Goal: Task Accomplishment & Management: Manage account settings

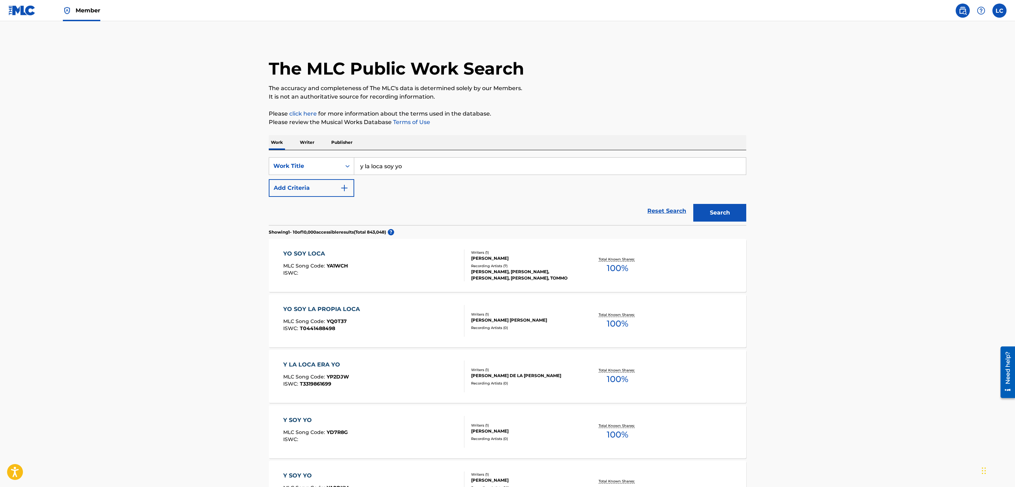
click at [22, 12] on img at bounding box center [21, 10] width 27 height 10
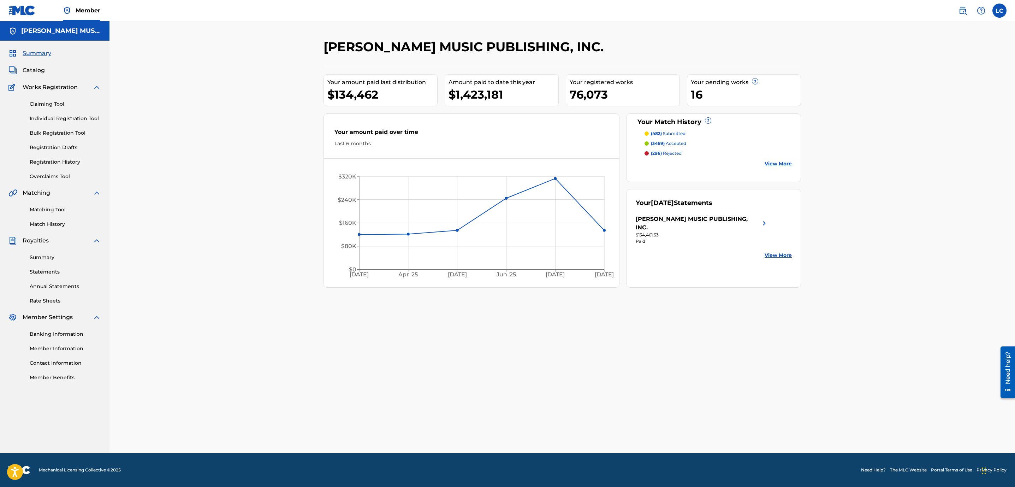
click at [35, 71] on span "Catalog" at bounding box center [34, 70] width 22 height 8
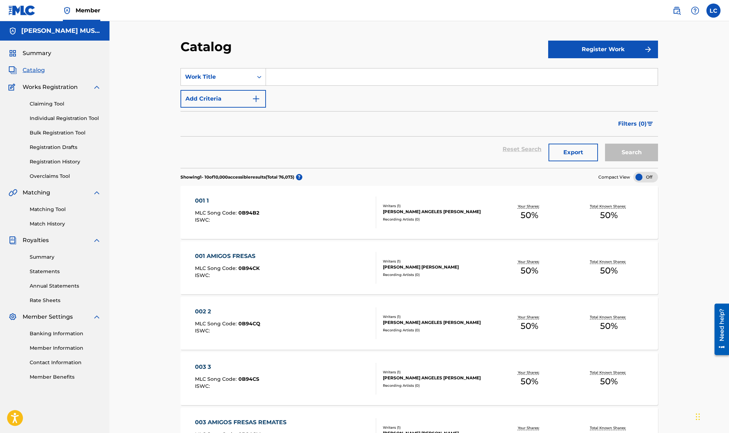
click at [59, 135] on link "Bulk Registration Tool" at bounding box center [65, 132] width 71 height 7
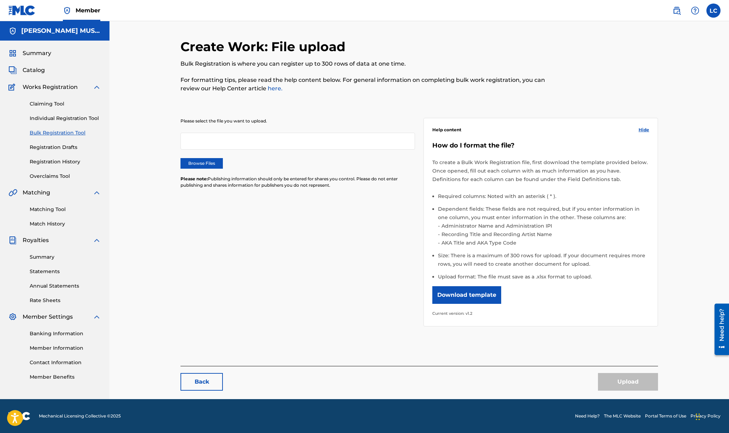
click at [205, 168] on label "Browse Files" at bounding box center [202, 163] width 42 height 11
click at [0, 0] on input "Browse Files" at bounding box center [0, 0] width 0 height 0
click at [634, 378] on button "Upload" at bounding box center [628, 382] width 60 height 18
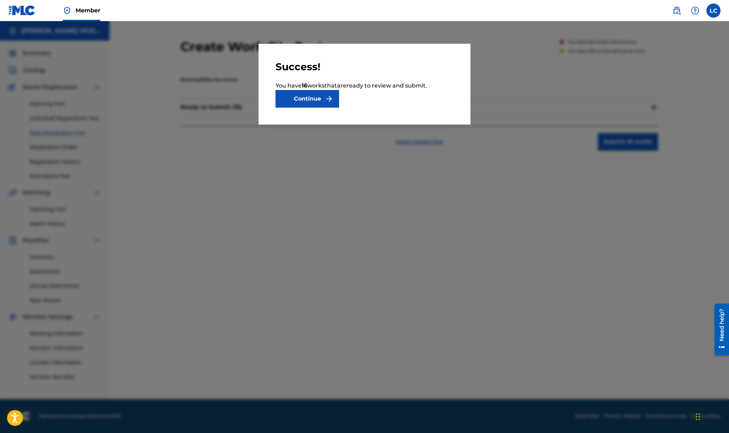
click at [325, 107] on button "Continue" at bounding box center [308, 99] width 64 height 18
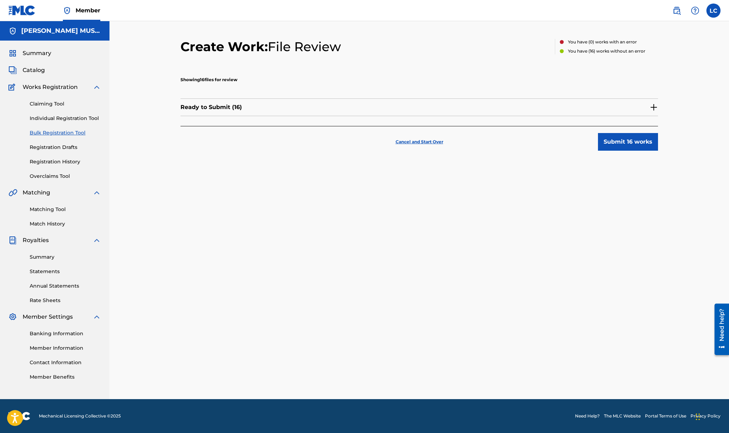
click at [619, 141] on button "Submit 16 works" at bounding box center [628, 142] width 60 height 18
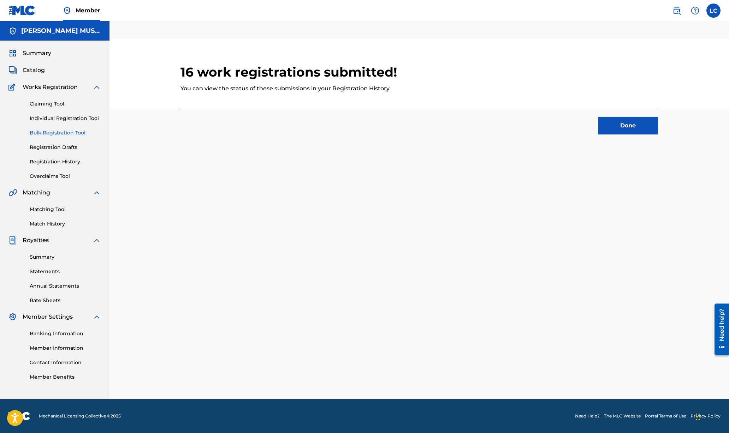
click at [621, 118] on button "Done" at bounding box center [628, 126] width 60 height 18
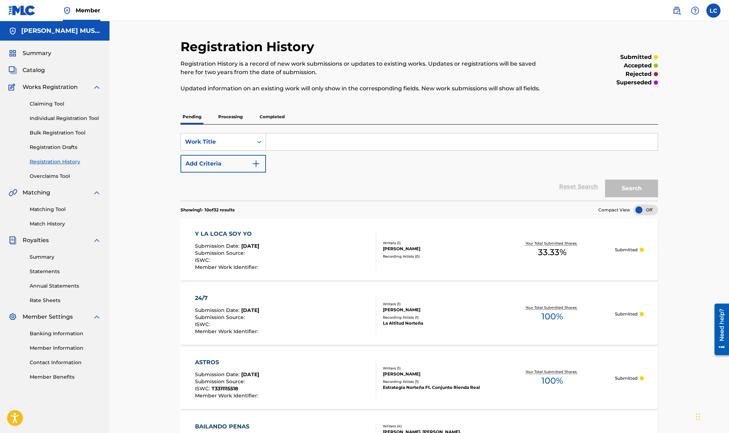
click at [69, 164] on link "Registration History" at bounding box center [65, 161] width 71 height 7
click at [227, 116] on p "Processing" at bounding box center [230, 117] width 29 height 15
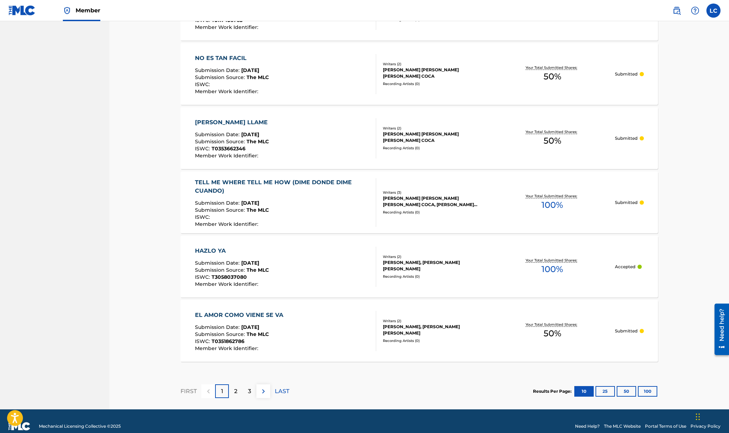
scroll to position [508, 0]
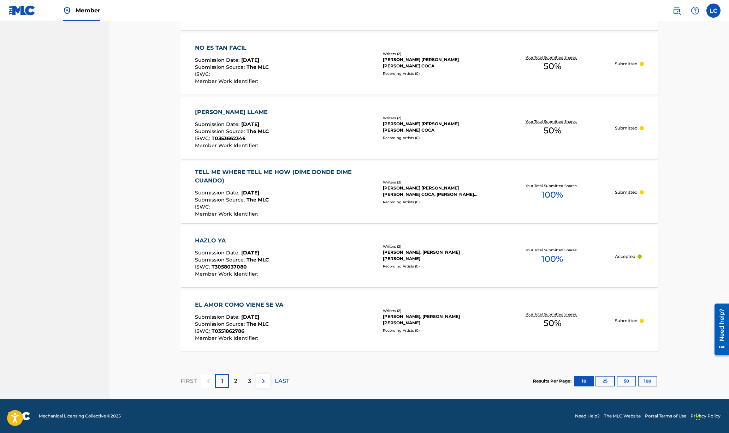
click at [239, 379] on div "2" at bounding box center [236, 381] width 14 height 14
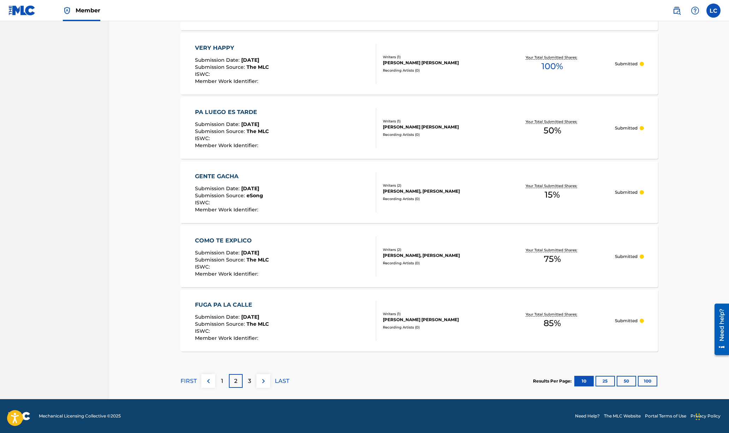
click at [248, 385] on p "3" at bounding box center [249, 381] width 3 height 8
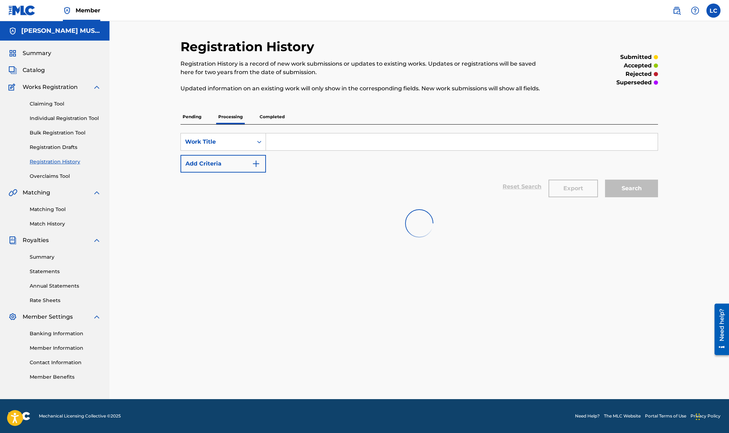
scroll to position [0, 0]
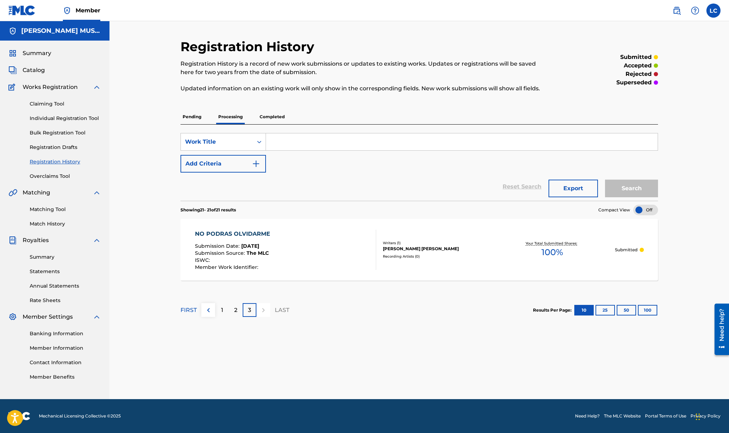
click at [232, 313] on div "2" at bounding box center [236, 310] width 14 height 14
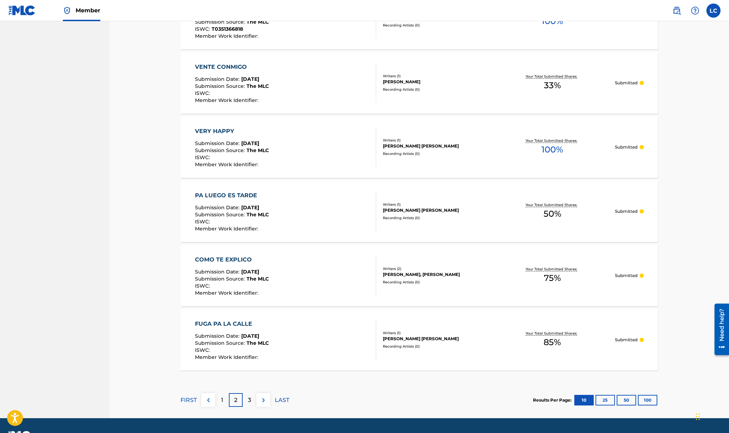
scroll to position [508, 0]
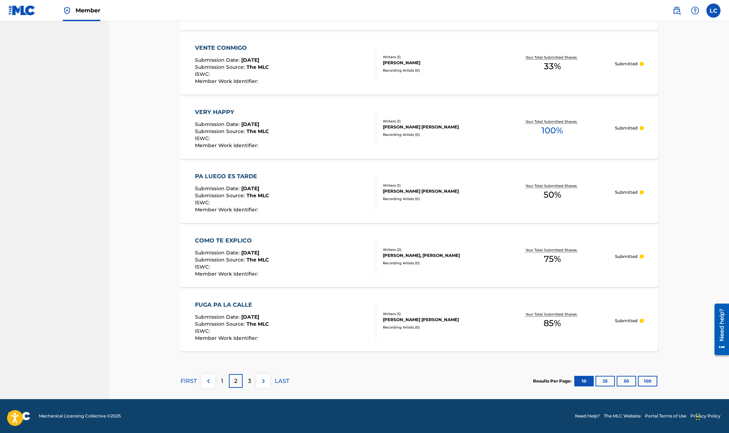
click at [226, 383] on div "1" at bounding box center [222, 381] width 14 height 14
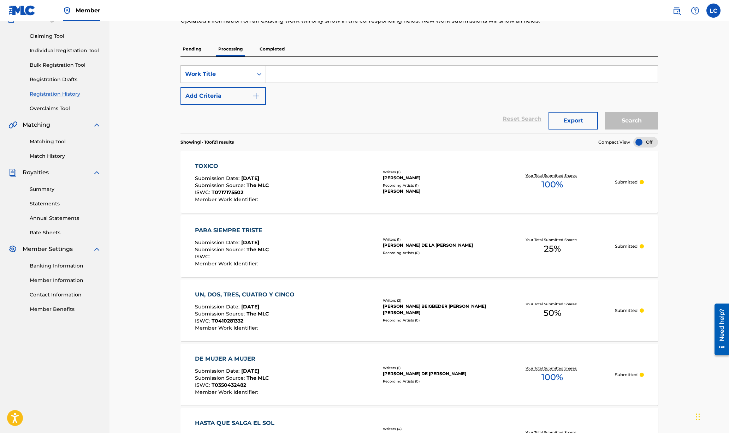
scroll to position [0, 0]
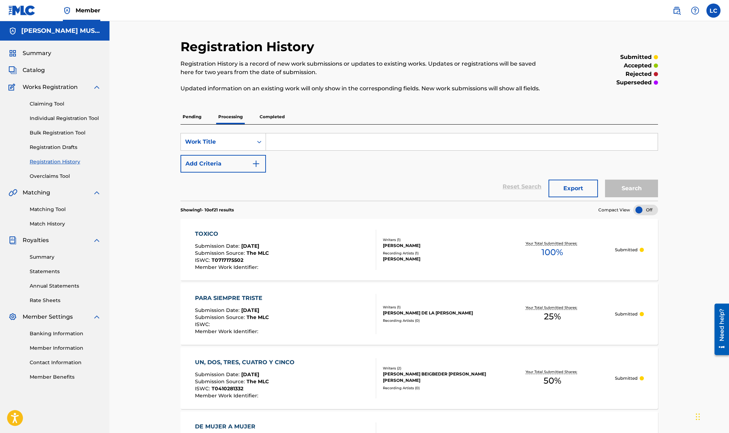
click at [309, 143] on input "Search Form" at bounding box center [462, 142] width 392 height 17
paste input "ENTRE TUS BRAZOS"
type input "ENTRE TUS BRAZOS"
click at [630, 192] on button "Search" at bounding box center [631, 189] width 53 height 18
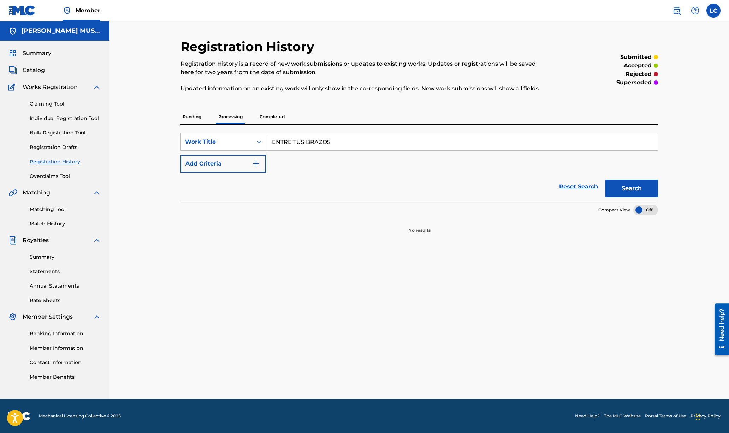
click at [270, 123] on p "Completed" at bounding box center [272, 117] width 29 height 15
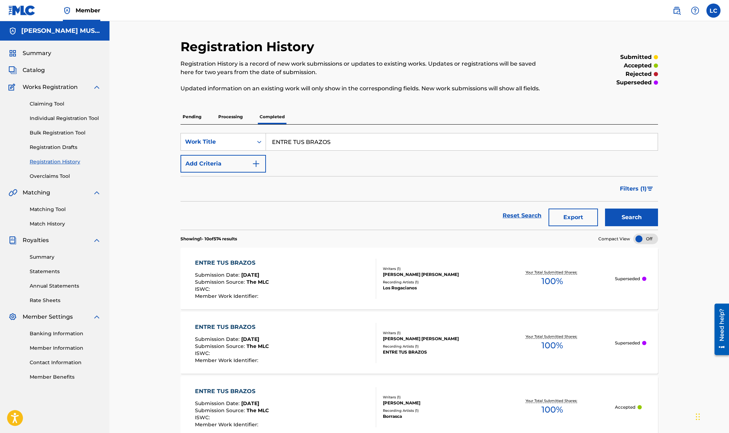
click at [632, 219] on button "Search" at bounding box center [631, 218] width 53 height 18
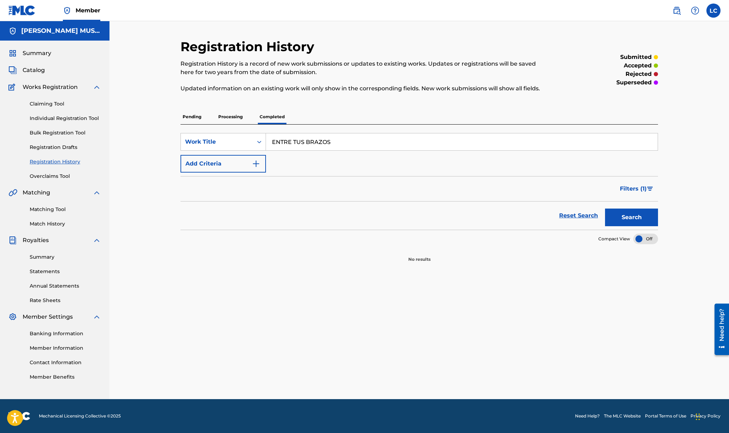
click at [41, 72] on span "Catalog" at bounding box center [34, 70] width 22 height 8
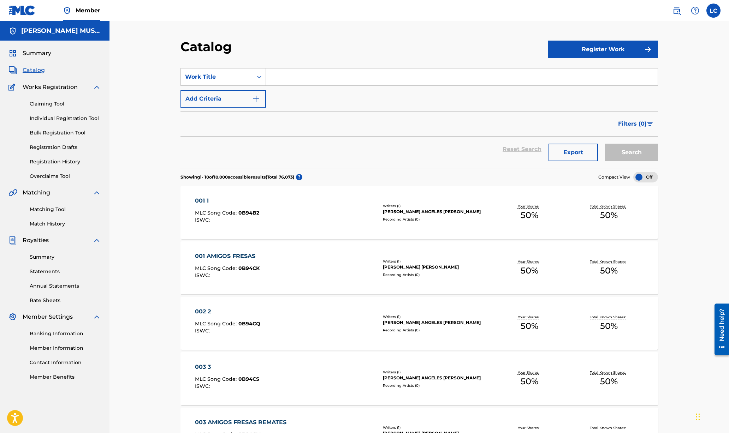
click at [307, 81] on input "Search Form" at bounding box center [462, 77] width 392 height 17
paste input "ENTRE TUS BRAZOS"
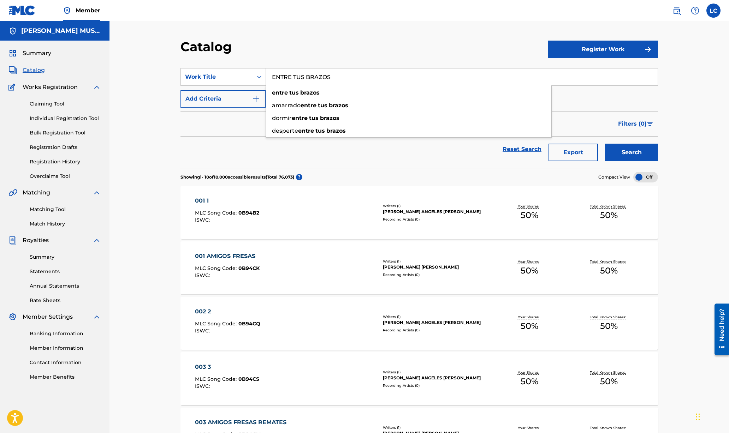
type input "ENTRE TUS BRAZOS"
click at [629, 153] on button "Search" at bounding box center [631, 153] width 53 height 18
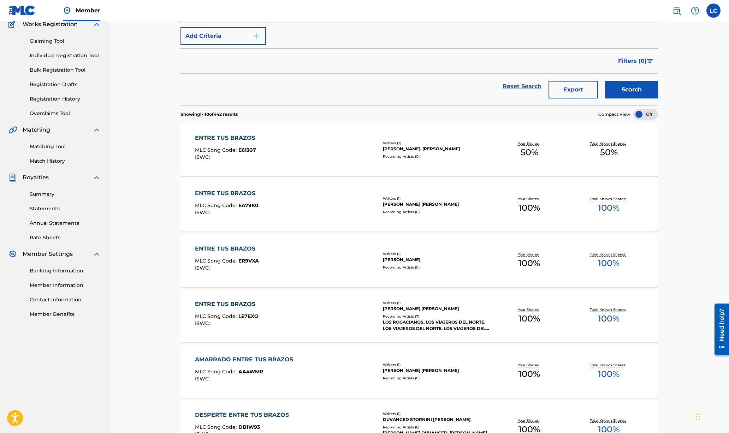
scroll to position [88, 0]
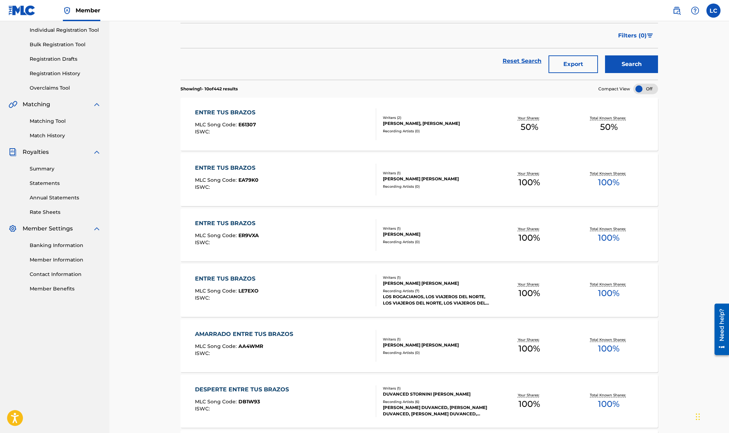
click at [273, 240] on div "ENTRE TUS BRAZOS MLC Song Code : ER9VXA ISWC :" at bounding box center [286, 235] width 182 height 32
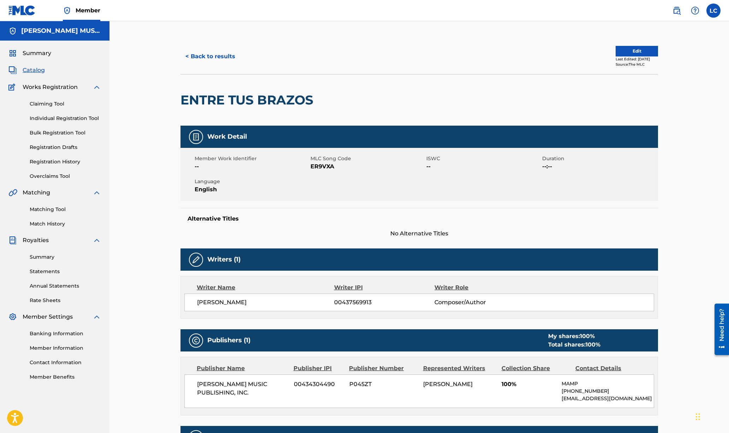
click at [326, 167] on span "ER9VXA" at bounding box center [368, 166] width 114 height 8
copy span "ER9VXA"
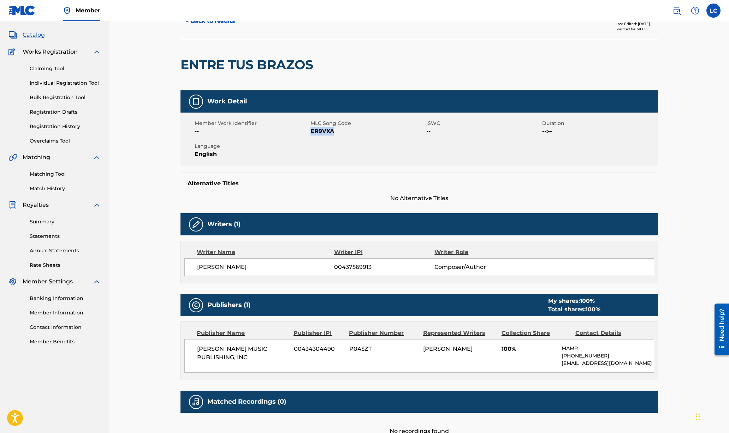
scroll to position [20, 0]
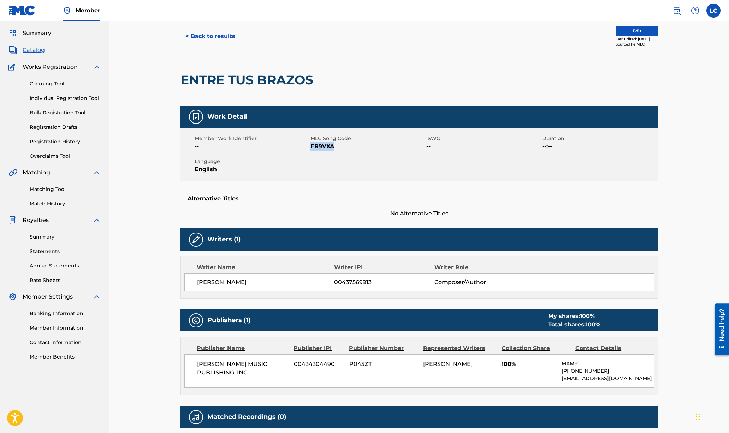
drag, startPoint x: 228, startPoint y: 33, endPoint x: 221, endPoint y: 41, distance: 11.0
click at [227, 35] on button "< Back to results" at bounding box center [211, 37] width 60 height 18
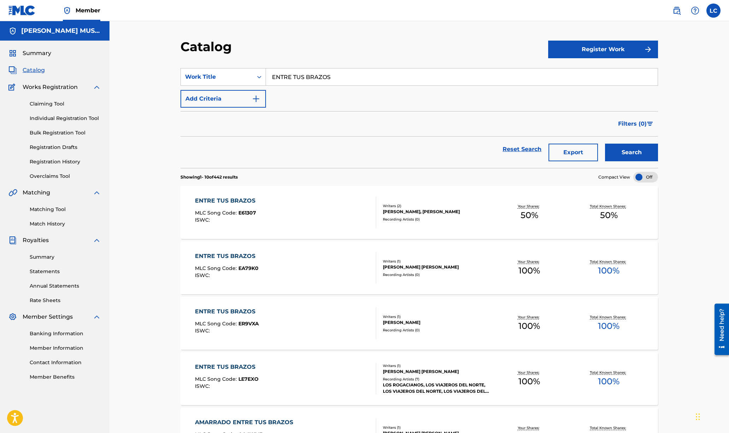
drag, startPoint x: 357, startPoint y: 79, endPoint x: 64, endPoint y: 33, distance: 297.1
click at [64, 33] on main "[PERSON_NAME] MUSIC PUBLISHING, INC. Summary Catalog Works Registration Claimin…" at bounding box center [364, 397] width 729 height 753
paste input "CONEXION CRIMINAL"
click at [653, 160] on button "Search" at bounding box center [631, 153] width 53 height 18
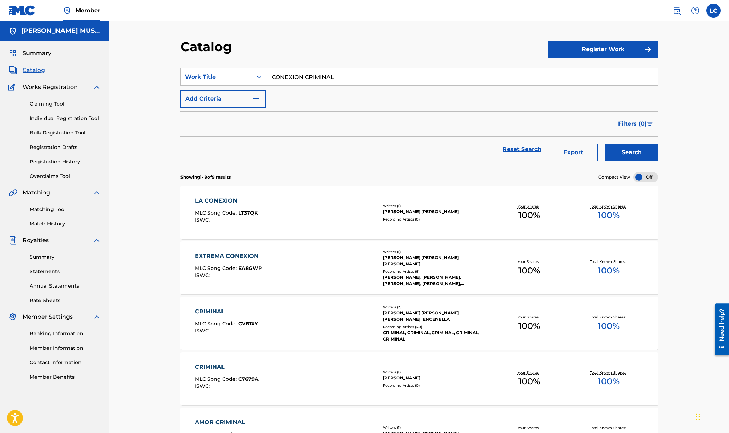
drag, startPoint x: 377, startPoint y: 83, endPoint x: 90, endPoint y: 39, distance: 290.6
click at [90, 39] on main "[PERSON_NAME] MUSIC PUBLISHING, INC. Summary Catalog Works Registration Claimin…" at bounding box center [364, 368] width 729 height 695
paste input "500 NOVILLOS 2DA PARTE"
type input "500 NOVILLOS 2DA PARTE"
click at [643, 150] on button "Search" at bounding box center [631, 153] width 53 height 18
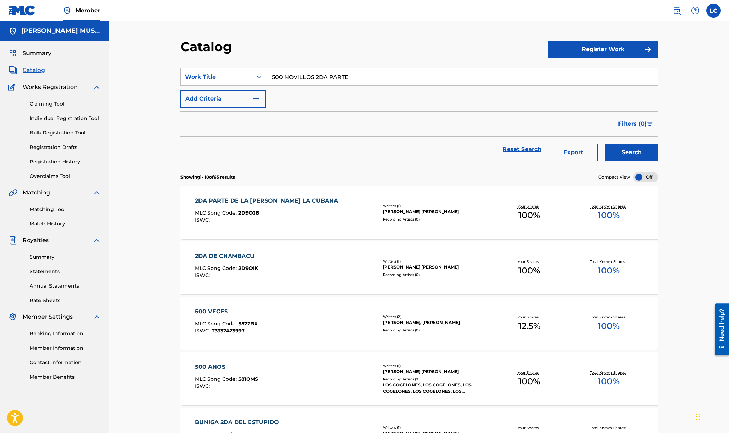
click at [679, 7] on img at bounding box center [677, 10] width 8 height 8
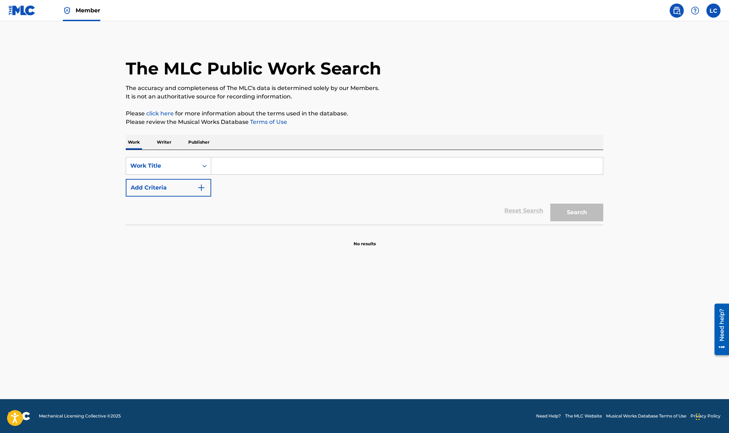
click at [295, 170] on input "Search Form" at bounding box center [407, 166] width 392 height 17
paste input "500 NOVILLOS 2DA PARTE"
type input "500 NOVILLOS 2DA PARTE"
click at [584, 212] on button "Search" at bounding box center [576, 213] width 53 height 18
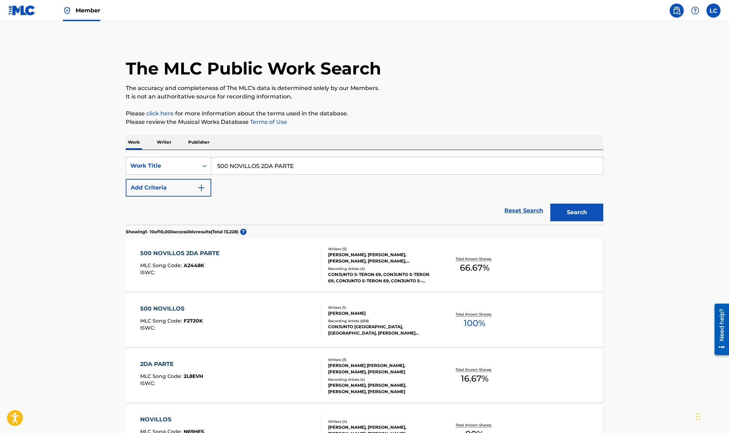
click at [307, 273] on div "500 NOVILLOS 2DA PARTE MLC Song Code : A2448K ISWC :" at bounding box center [231, 265] width 182 height 32
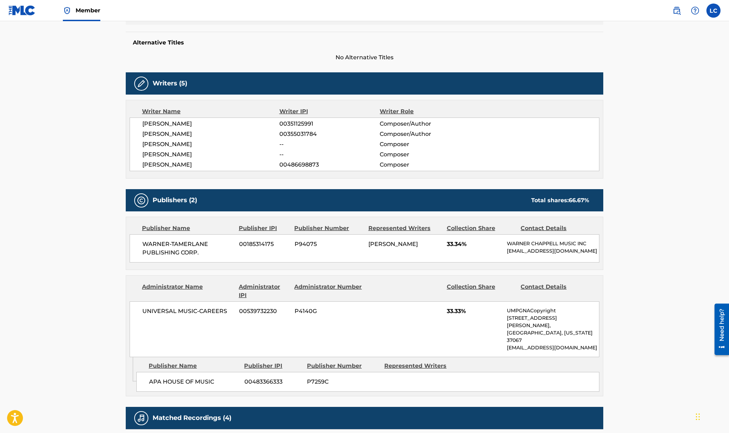
scroll to position [88, 0]
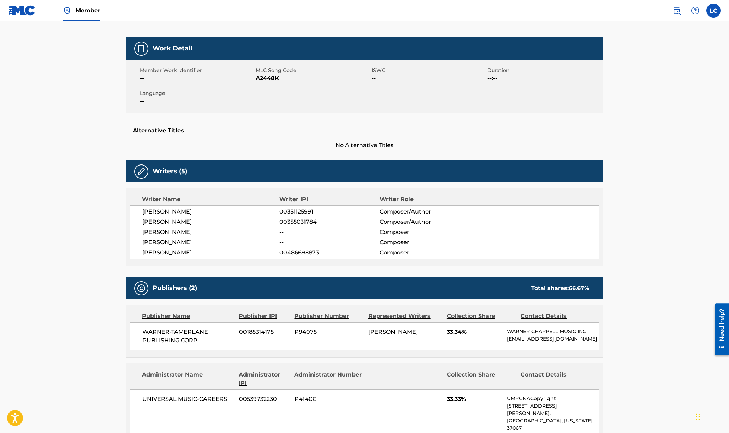
click at [267, 79] on span "A2448K" at bounding box center [313, 78] width 114 height 8
copy span "A2448K"
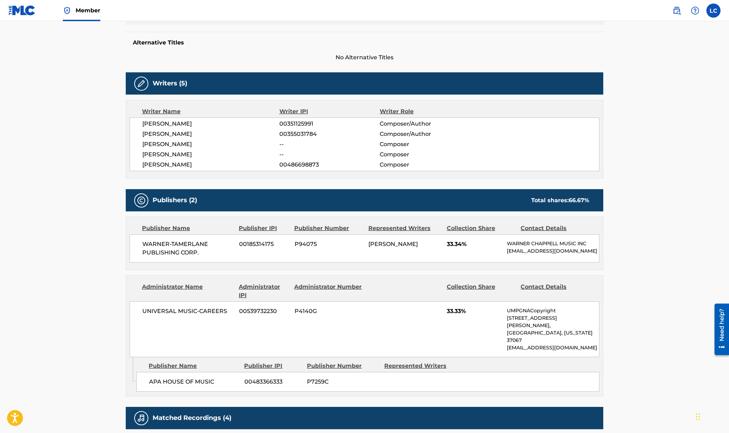
scroll to position [0, 0]
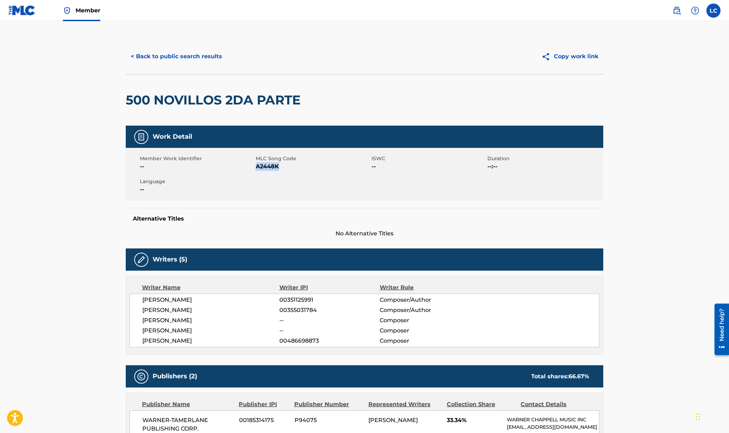
click at [26, 16] on link at bounding box center [21, 10] width 27 height 21
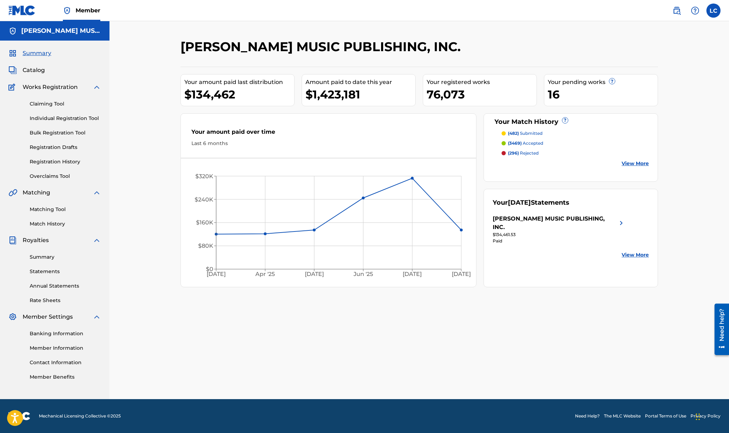
click at [42, 104] on link "Claiming Tool" at bounding box center [65, 103] width 71 height 7
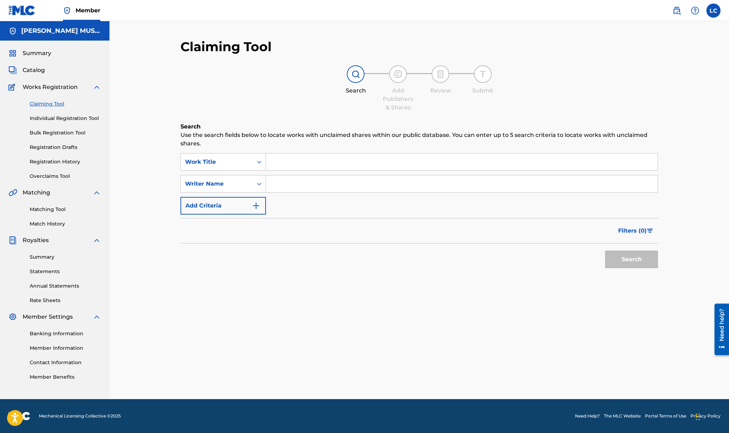
click at [273, 163] on input "Search Form" at bounding box center [462, 162] width 392 height 17
click at [301, 160] on input "Search Form" at bounding box center [462, 162] width 392 height 17
paste input "500 NOVILLOS 2DA PARTE"
type input "500 NOVILLOS 2DA PARTE"
click at [256, 187] on icon "Search Form" at bounding box center [259, 184] width 7 height 7
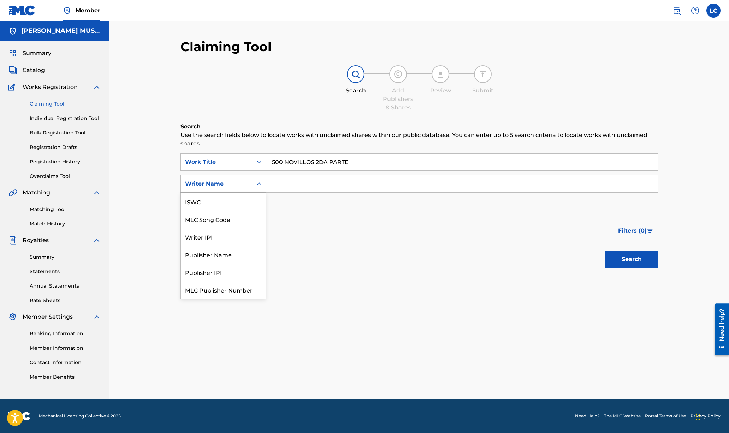
scroll to position [17, 0]
click at [241, 202] on div "MLC Song Code" at bounding box center [223, 202] width 85 height 18
drag, startPoint x: 293, startPoint y: 178, endPoint x: 293, endPoint y: 182, distance: 4.2
click at [293, 178] on input "Search Form" at bounding box center [462, 184] width 392 height 17
paste input "A2448K"
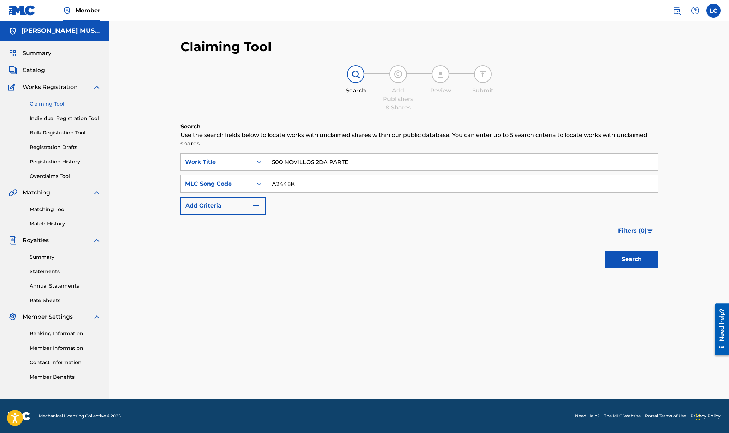
type input "A2448K"
click at [641, 255] on button "Search" at bounding box center [631, 260] width 53 height 18
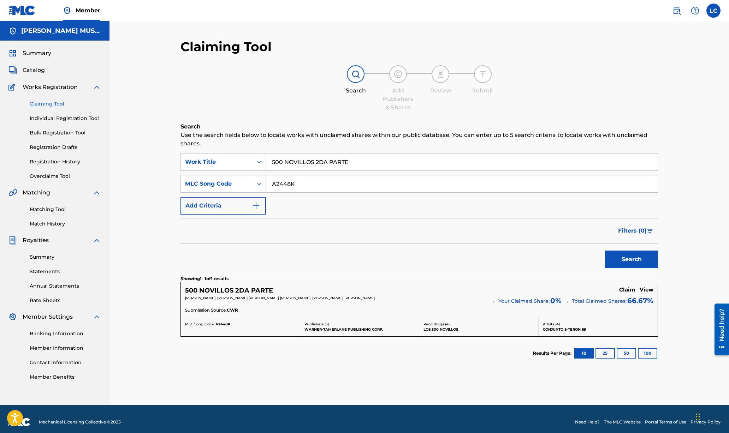
click at [626, 291] on h5 "Claim" at bounding box center [627, 290] width 16 height 7
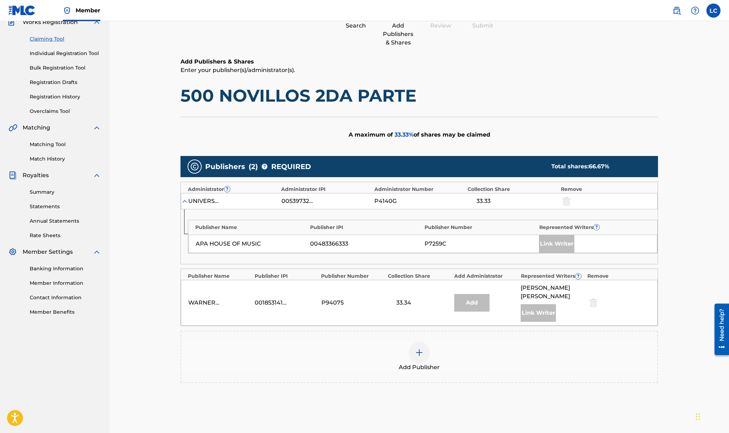
scroll to position [88, 0]
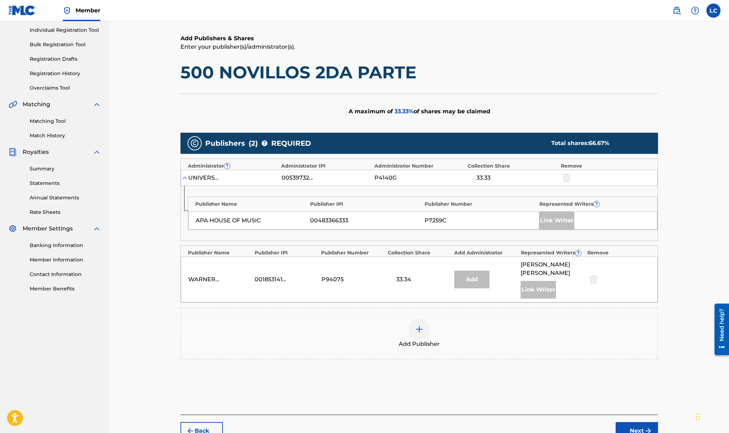
click at [421, 325] on img at bounding box center [419, 329] width 8 height 8
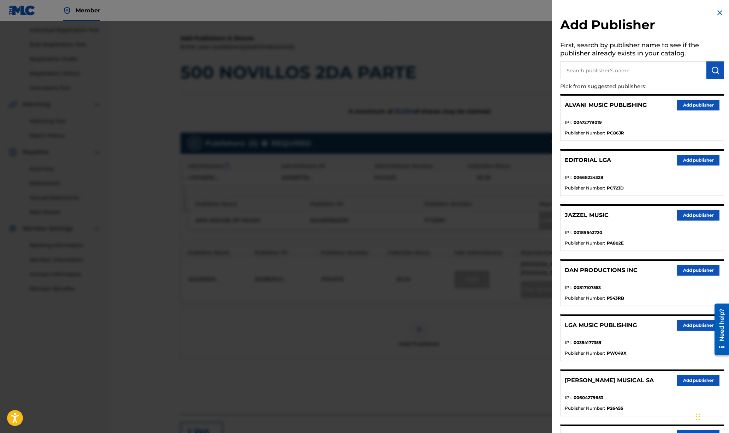
click at [598, 67] on input "text" at bounding box center [633, 70] width 146 height 18
type input "edcor"
click at [717, 71] on img "submit" at bounding box center [715, 70] width 8 height 8
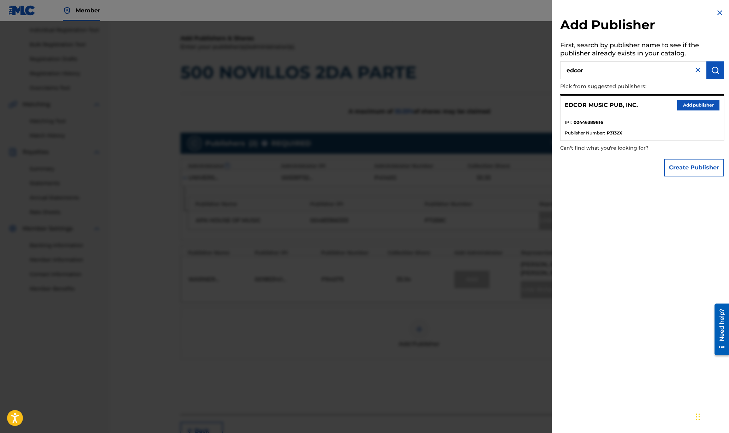
click at [693, 101] on button "Add publisher" at bounding box center [698, 105] width 42 height 11
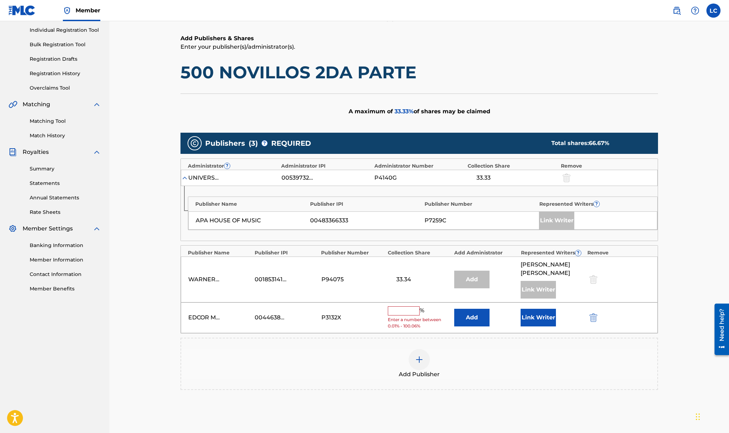
click at [476, 309] on button "Add" at bounding box center [471, 318] width 35 height 18
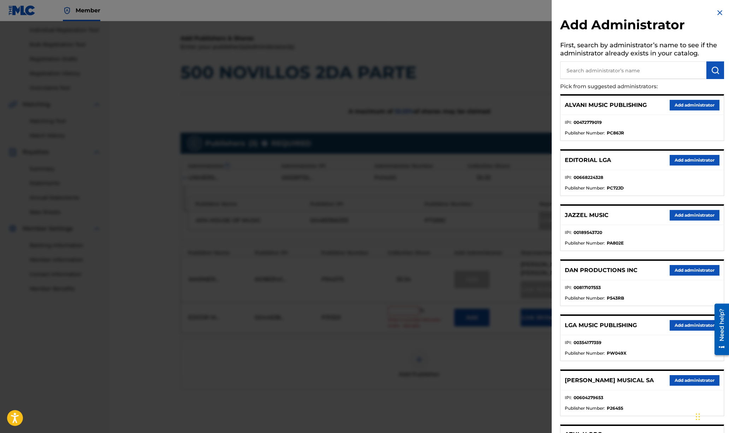
click at [585, 76] on input "text" at bounding box center [633, 70] width 146 height 18
type input "MAX"
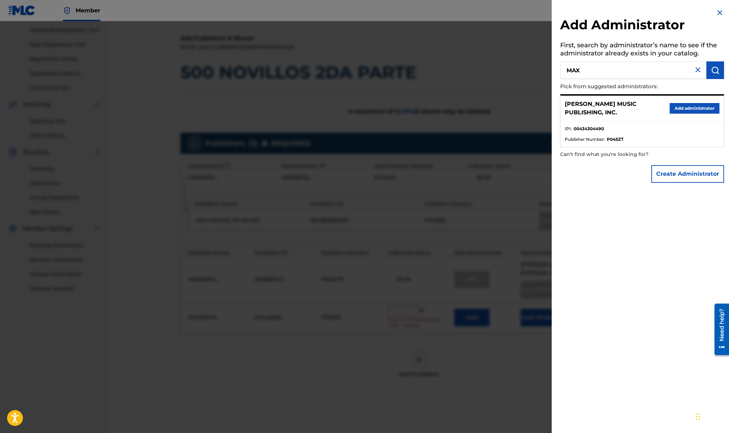
click at [708, 103] on button "Add administrator" at bounding box center [695, 108] width 50 height 11
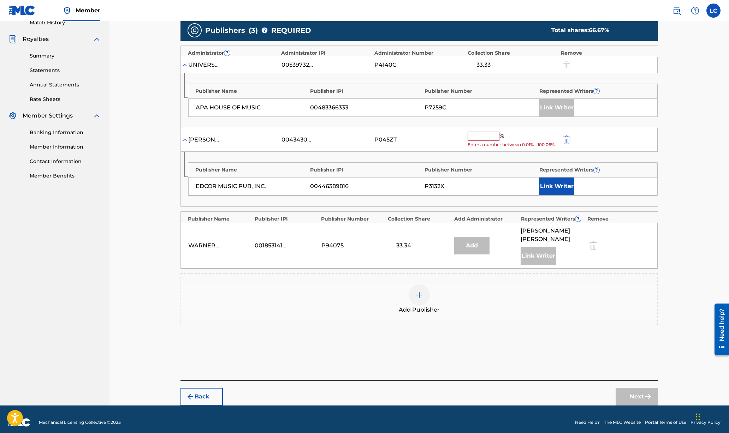
scroll to position [202, 0]
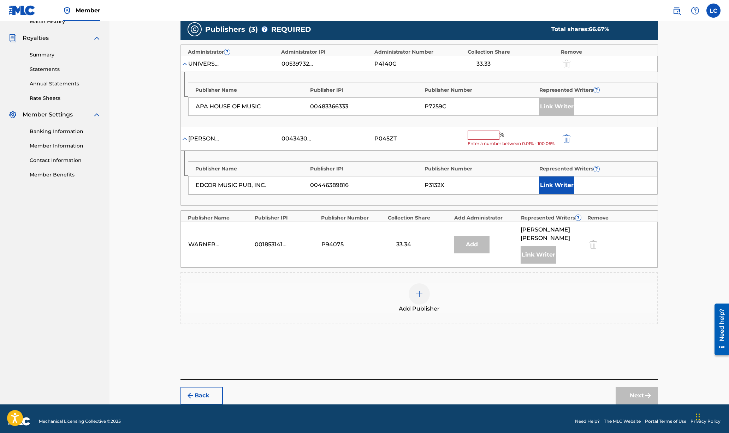
click at [483, 135] on input "text" at bounding box center [484, 135] width 32 height 9
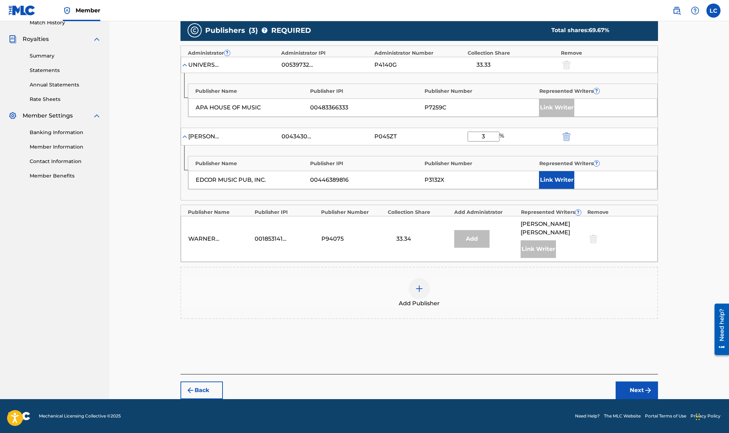
scroll to position [195, 0]
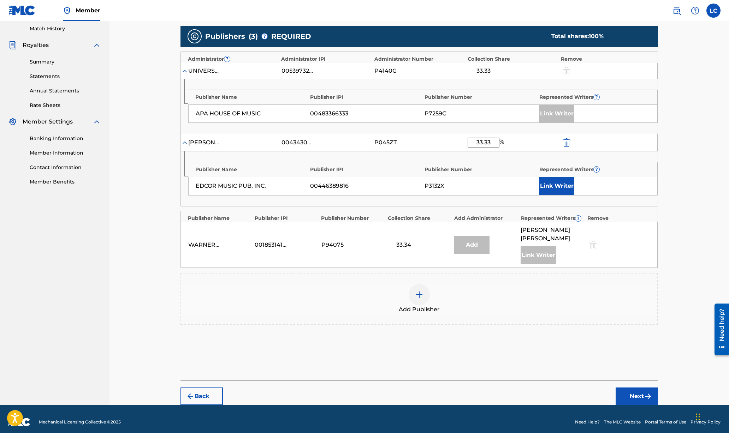
type input "33.33"
click at [554, 183] on button "Link Writer" at bounding box center [556, 186] width 35 height 18
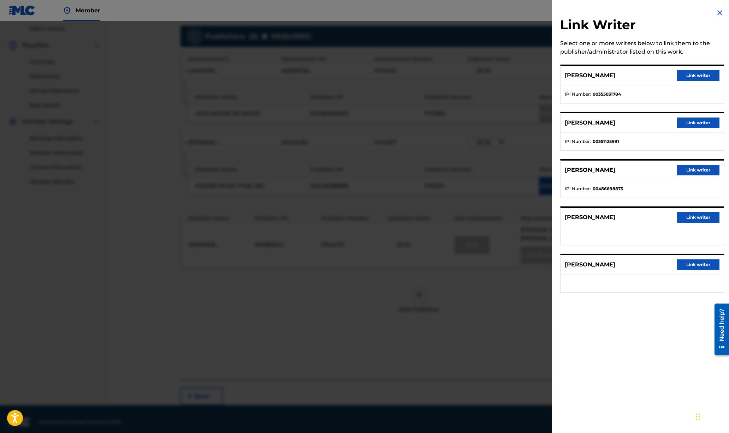
click at [699, 75] on button "Link writer" at bounding box center [698, 75] width 42 height 11
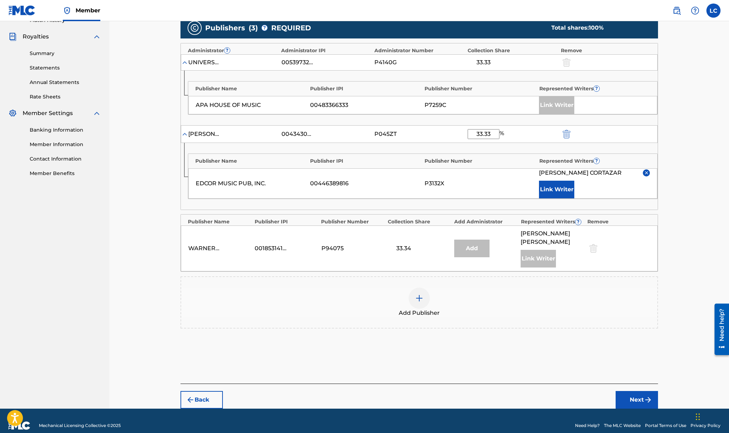
scroll to position [207, 0]
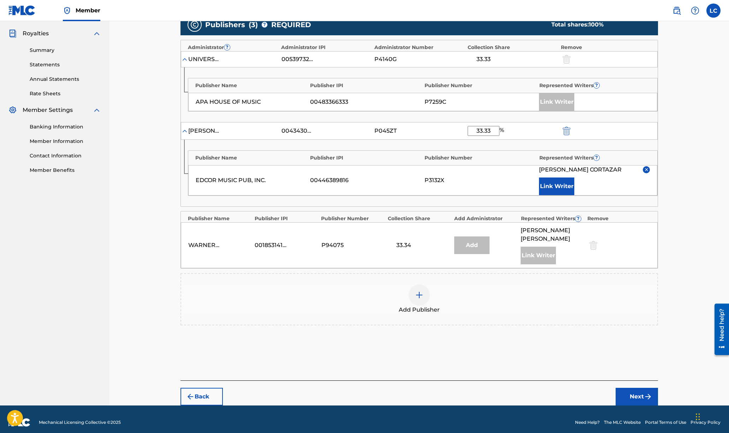
click at [634, 391] on button "Next" at bounding box center [637, 397] width 42 height 18
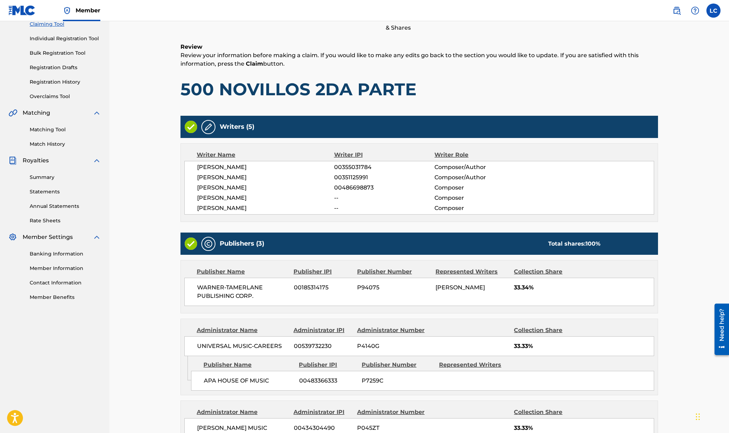
scroll to position [205, 0]
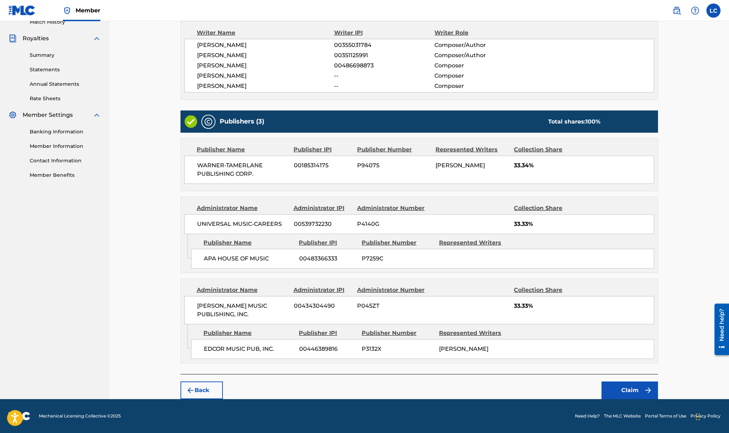
click at [628, 391] on button "Claim" at bounding box center [630, 391] width 57 height 18
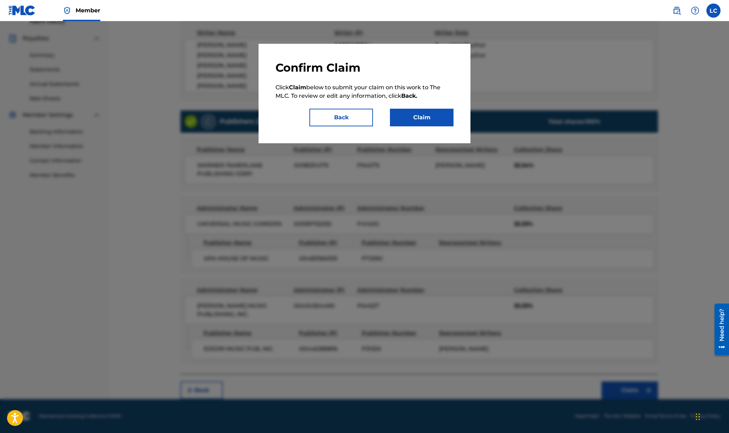
click at [418, 120] on button "Claim" at bounding box center [422, 118] width 64 height 18
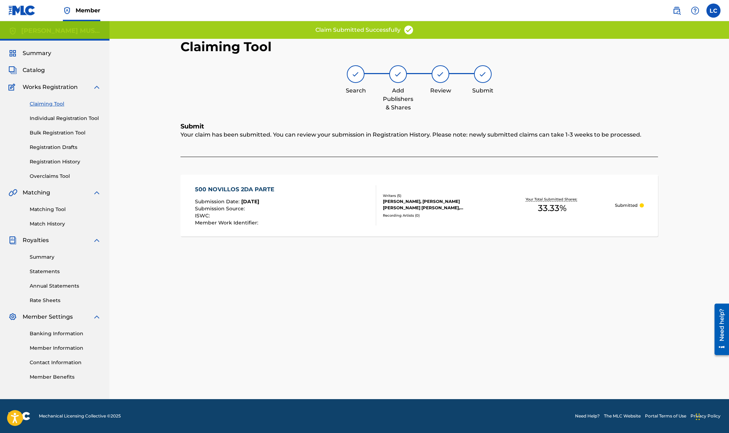
scroll to position [0, 0]
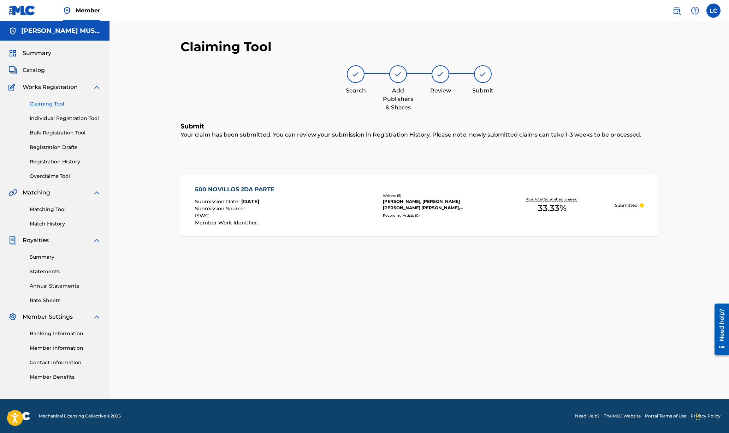
click at [675, 9] on img at bounding box center [677, 10] width 8 height 8
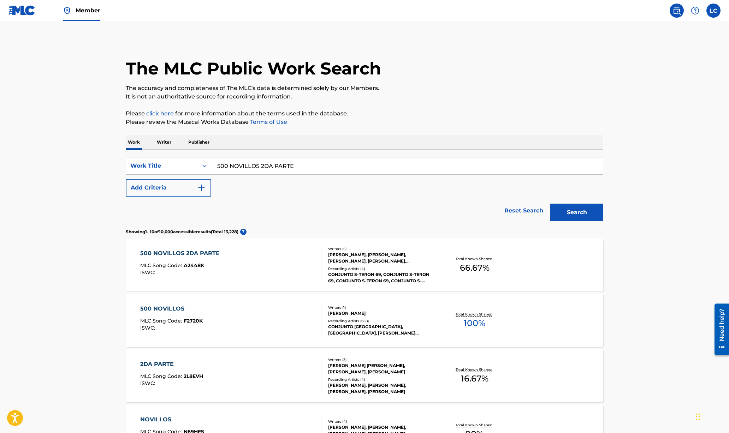
drag, startPoint x: 304, startPoint y: 166, endPoint x: 102, endPoint y: 139, distance: 204.2
click at [102, 139] on main "The MLC Public Work Search The accuracy and completeness of The MLC's data is d…" at bounding box center [364, 426] width 729 height 810
paste input "CONEXION CRIMINAL"
type input "CONEXION CRIMINAL"
click at [203, 185] on img "Search Form" at bounding box center [201, 188] width 8 height 8
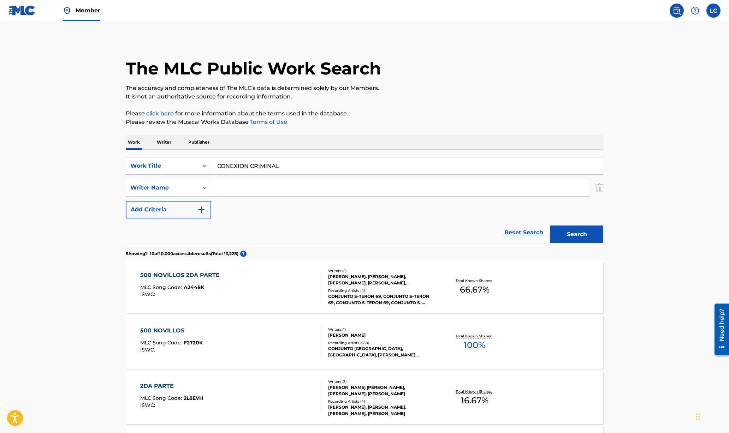
click at [234, 184] on input "Search Form" at bounding box center [400, 187] width 379 height 17
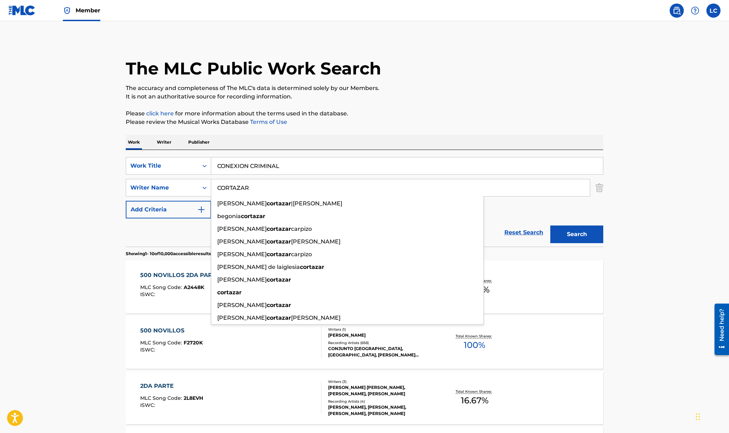
type input "CORTAZAR"
click at [550, 226] on button "Search" at bounding box center [576, 235] width 53 height 18
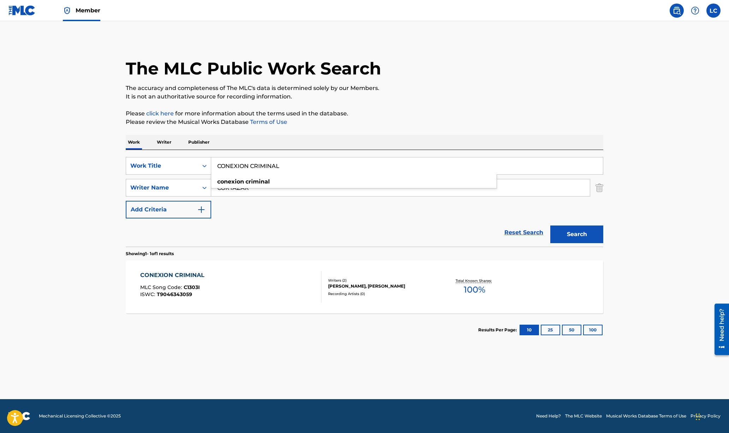
drag, startPoint x: 290, startPoint y: 172, endPoint x: 81, endPoint y: 100, distance: 221.6
click at [89, 130] on main "The MLC Public Work Search The accuracy and completeness of The MLC's data is d…" at bounding box center [364, 210] width 729 height 378
type input "baila baila conmigo"
click at [550, 226] on button "Search" at bounding box center [576, 235] width 53 height 18
